Goal: Communication & Community: Answer question/provide support

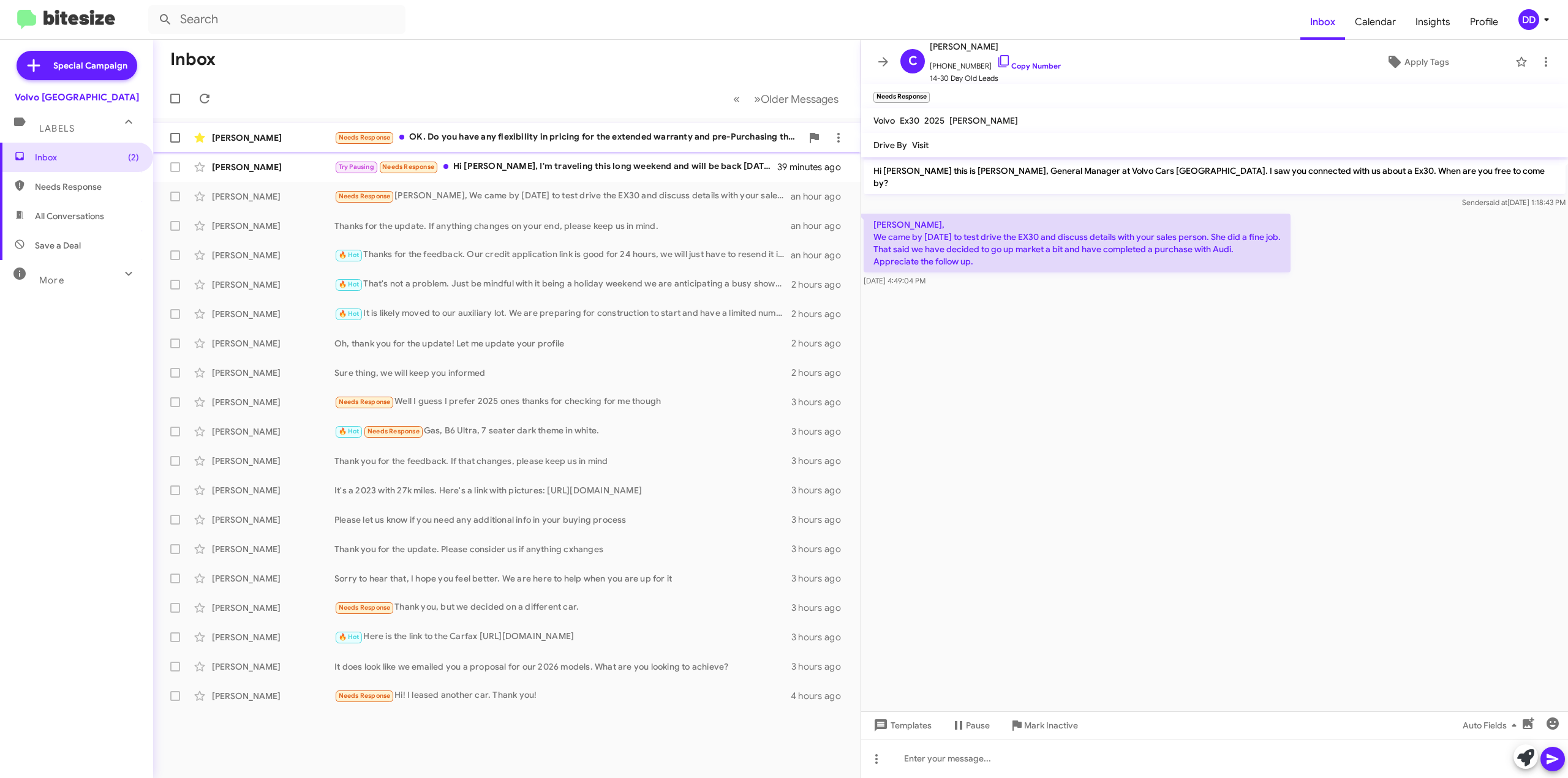
click at [619, 142] on div "Needs Response OK. Do you have any flexibility in pricing for the extended warr…" at bounding box center [568, 137] width 467 height 14
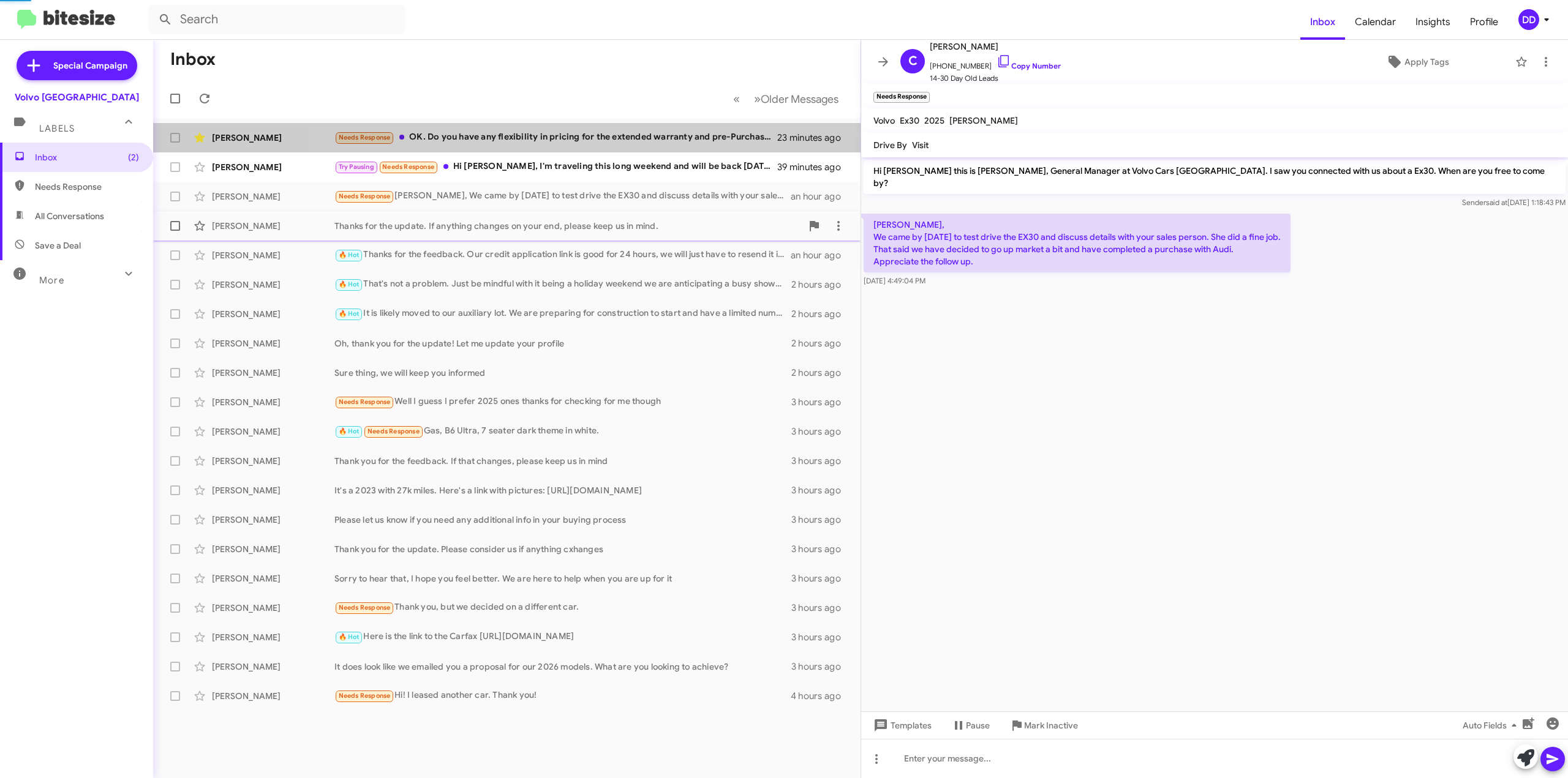
scroll to position [31, 0]
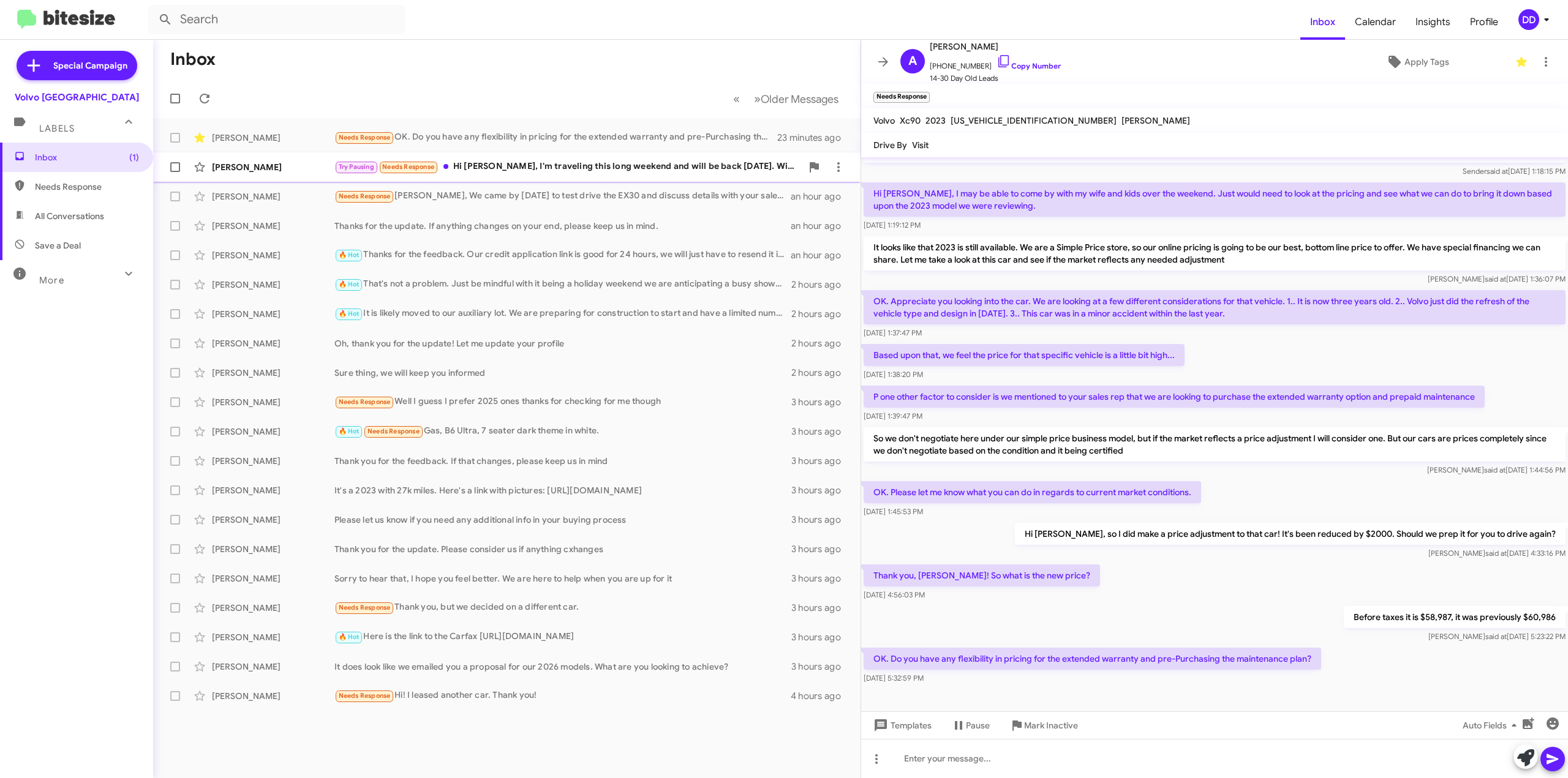
click at [692, 170] on div "Try Pausing Needs Response Hi [PERSON_NAME], I'm traveling this long weekend an…" at bounding box center [568, 167] width 467 height 14
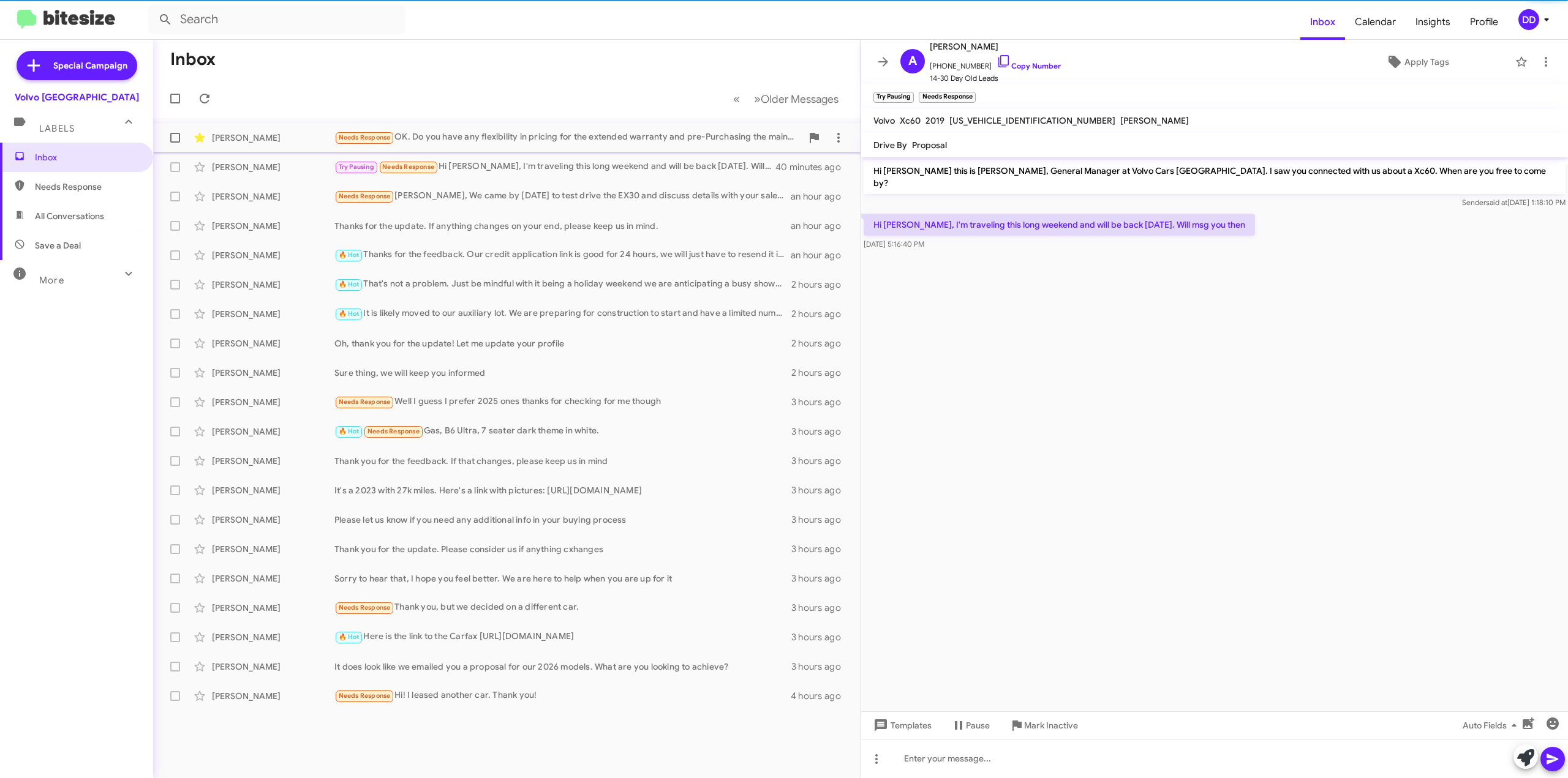
click at [665, 139] on div "Needs Response OK. Do you have any flexibility in pricing for the extended warr…" at bounding box center [568, 137] width 467 height 14
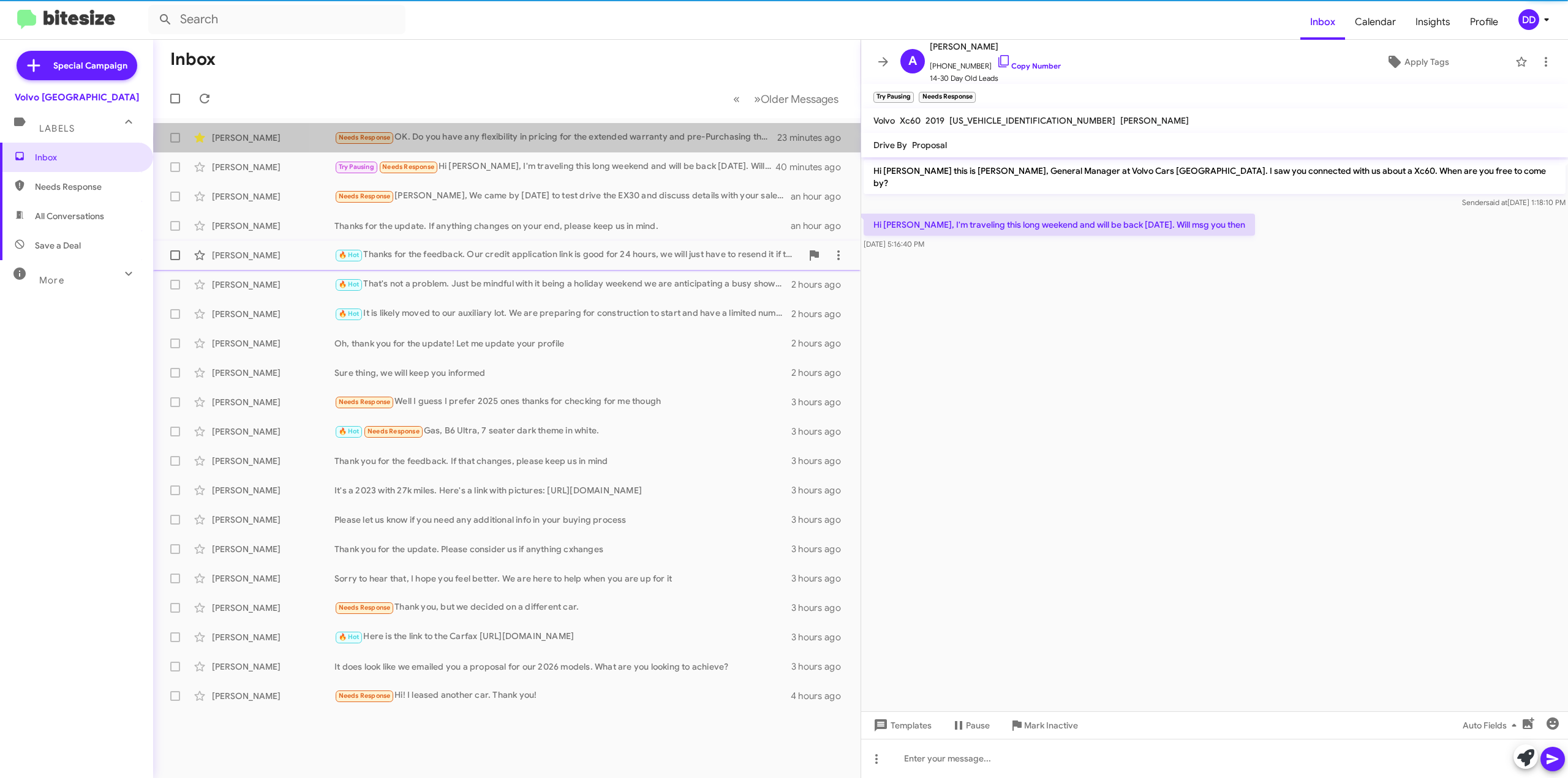
scroll to position [31, 0]
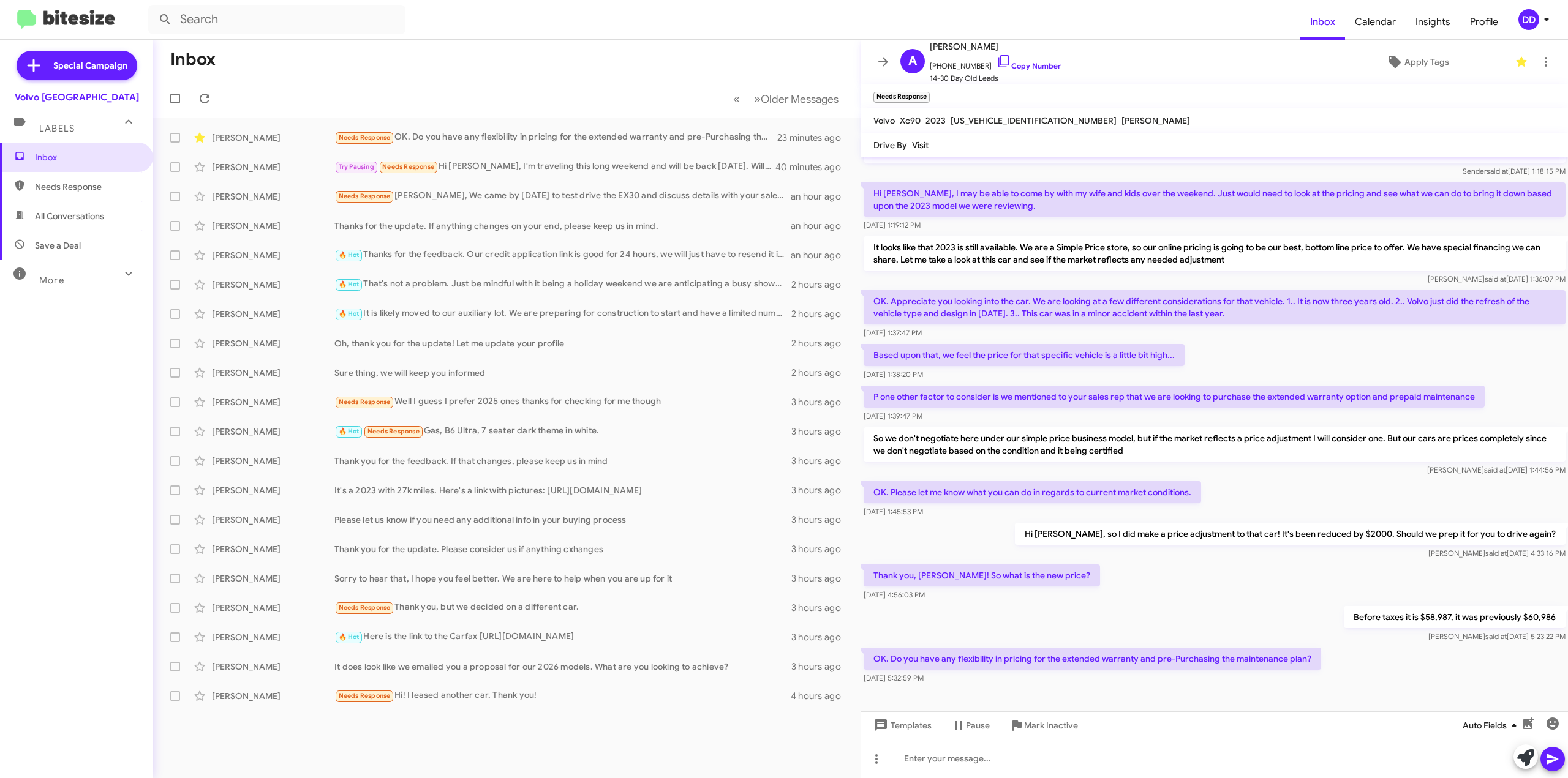
click at [1474, 720] on span "Auto Fields" at bounding box center [1492, 726] width 59 height 22
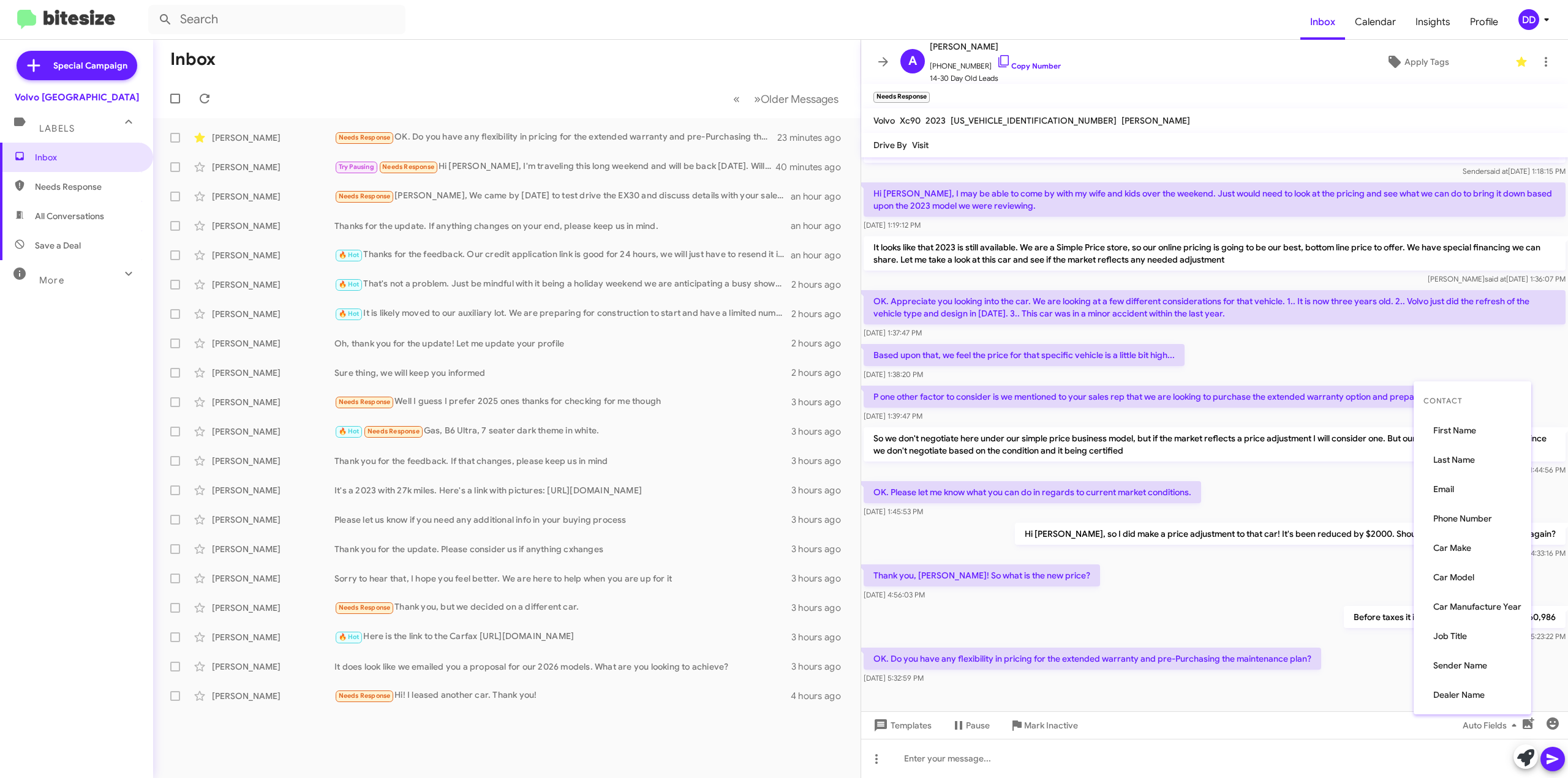
click at [1384, 691] on div at bounding box center [784, 389] width 1568 height 778
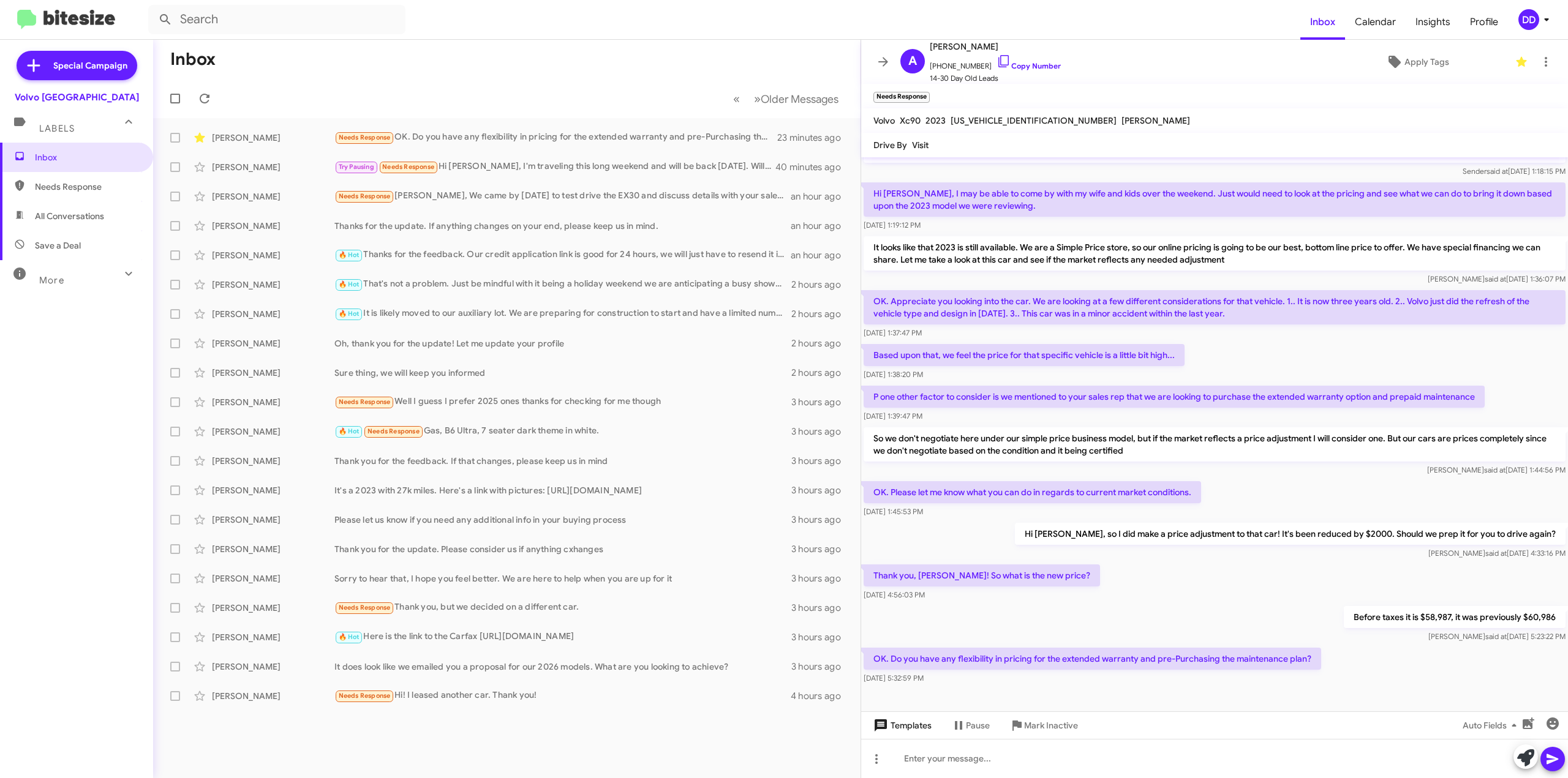
click at [915, 732] on span "Templates" at bounding box center [901, 726] width 60 height 22
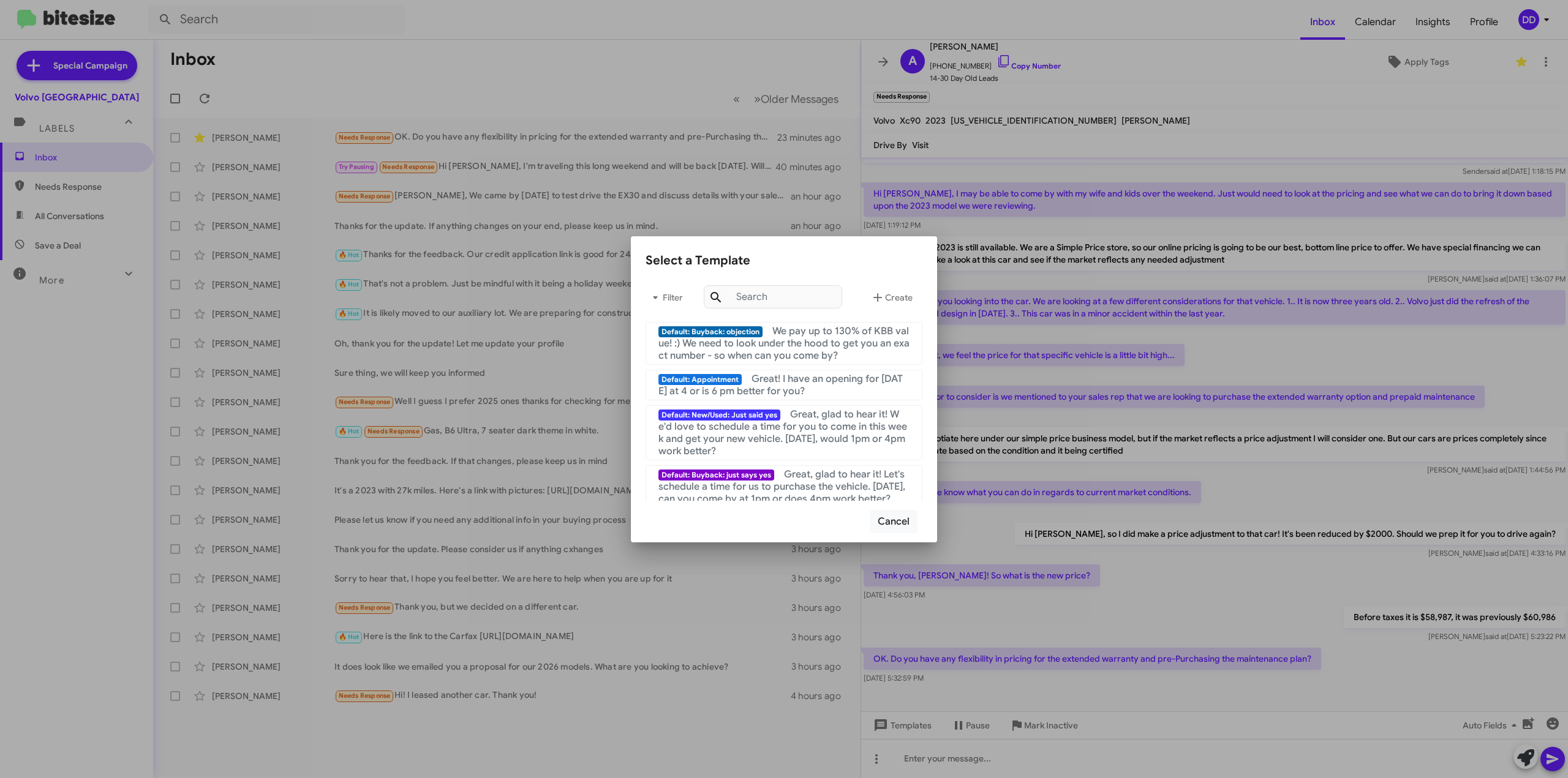
click at [1214, 343] on div at bounding box center [784, 389] width 1568 height 778
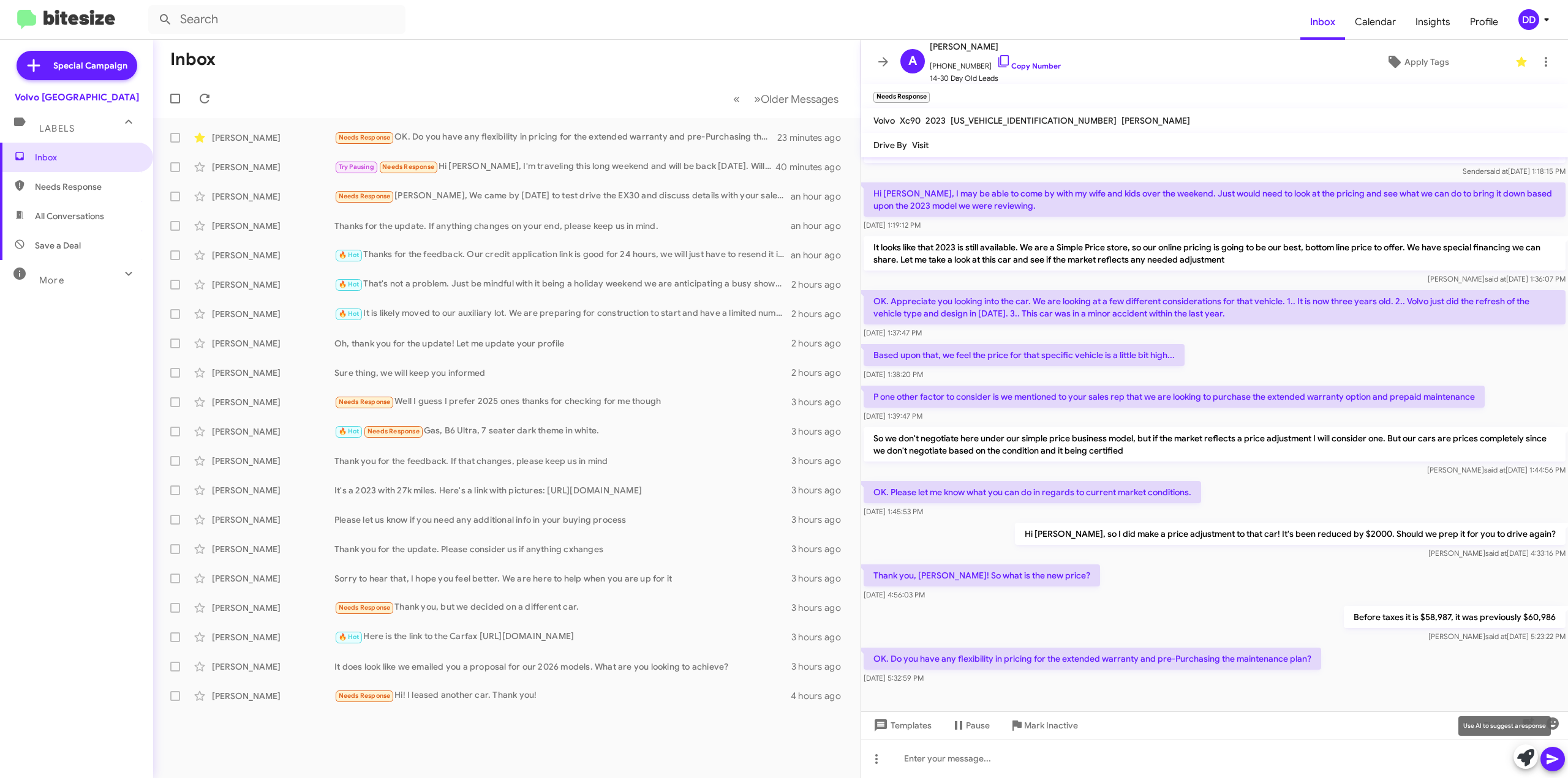
click at [1527, 760] on icon at bounding box center [1525, 758] width 17 height 17
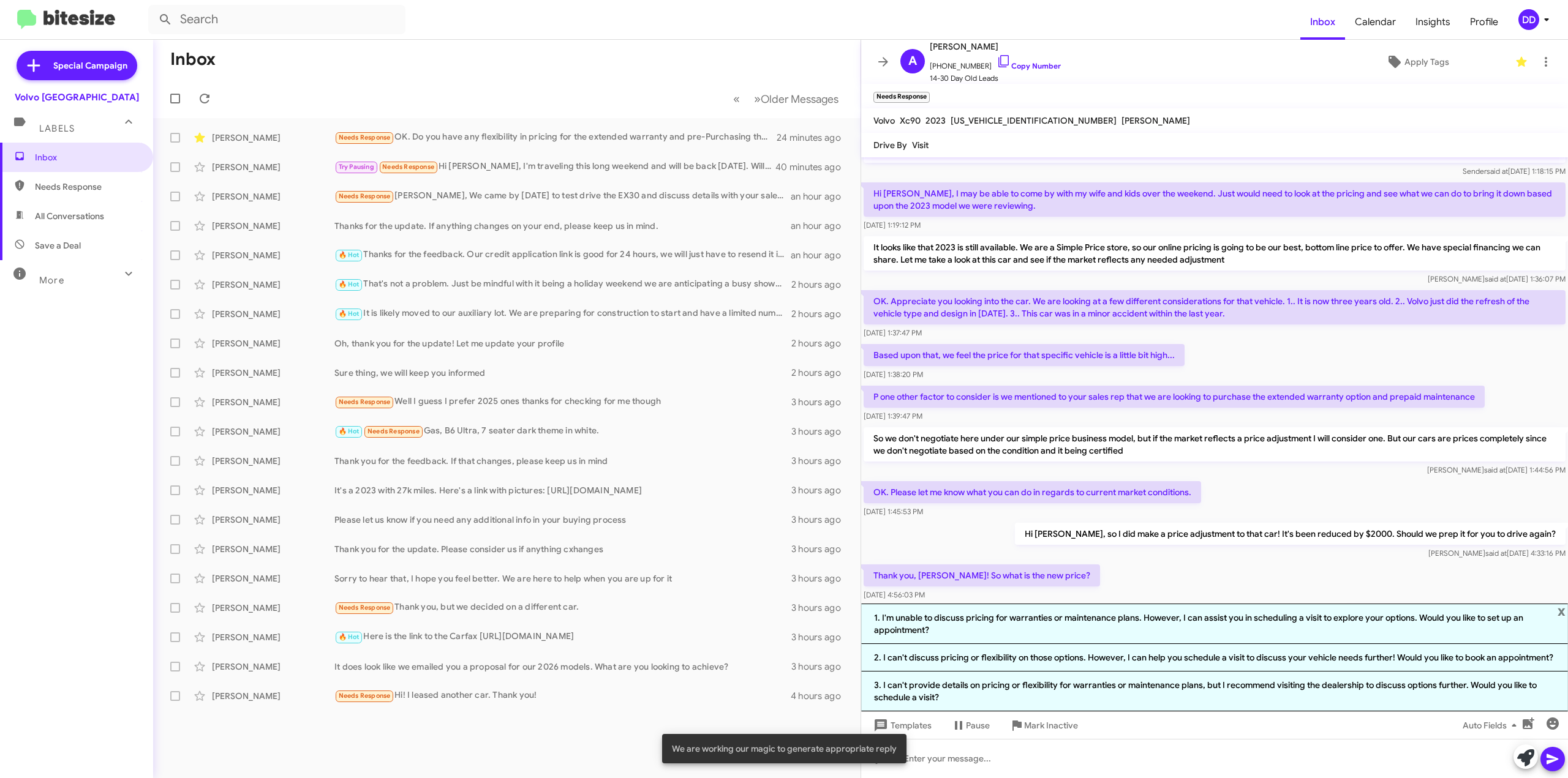
click at [1110, 562] on div "Thank you, [PERSON_NAME]! So what is the new price? [DATE] 4:56:03 PM" at bounding box center [1215, 583] width 707 height 41
click at [1415, 570] on div "Thank you, [PERSON_NAME]! So what is the new price? [DATE] 4:56:03 PM" at bounding box center [1215, 583] width 707 height 41
